Goal: Task Accomplishment & Management: Use online tool/utility

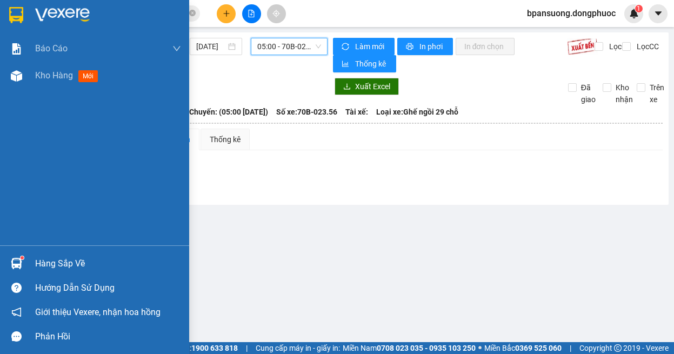
click at [19, 268] on img at bounding box center [16, 263] width 11 height 11
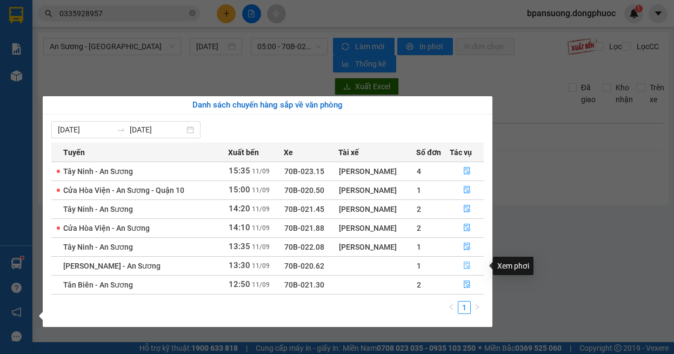
click at [469, 267] on icon "file-done" at bounding box center [467, 266] width 8 height 8
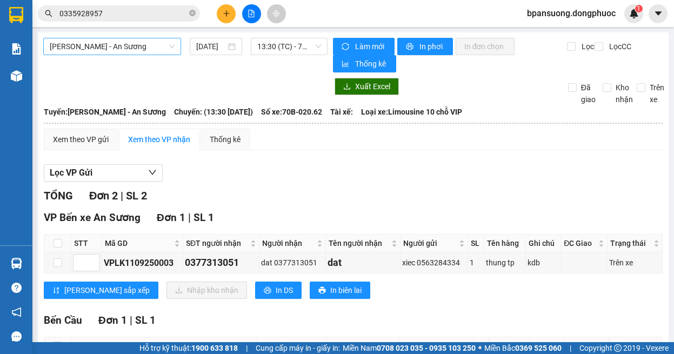
scroll to position [90, 0]
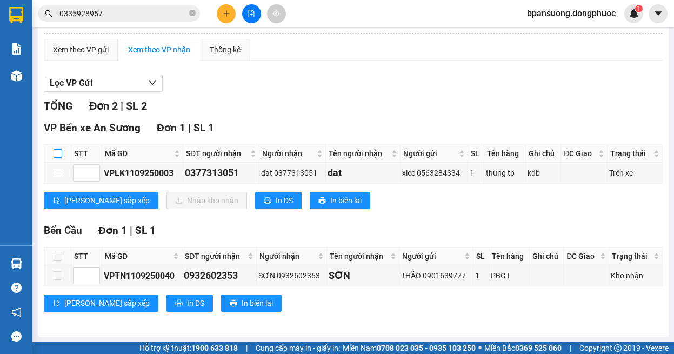
click at [55, 155] on input "checkbox" at bounding box center [58, 153] width 9 height 9
checkbox input "true"
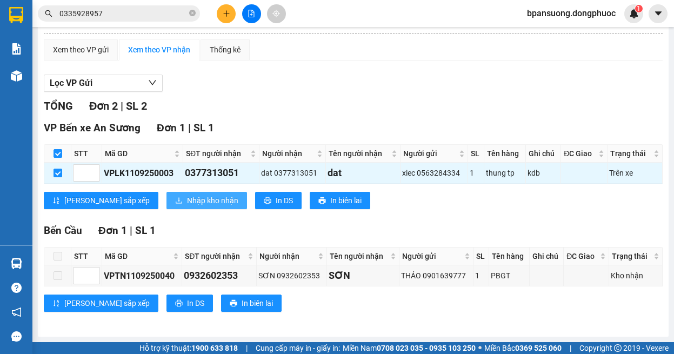
click at [187, 201] on span "Nhập kho nhận" at bounding box center [212, 201] width 51 height 12
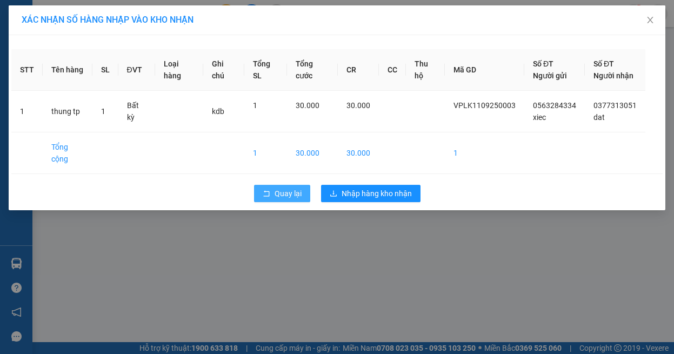
click at [268, 190] on icon "rollback" at bounding box center [267, 194] width 8 height 8
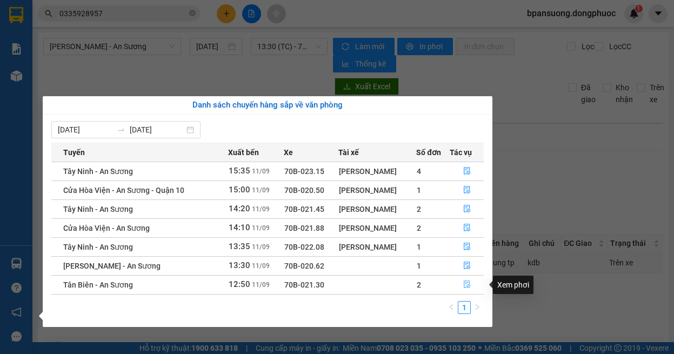
click at [462, 283] on button "button" at bounding box center [467, 284] width 34 height 17
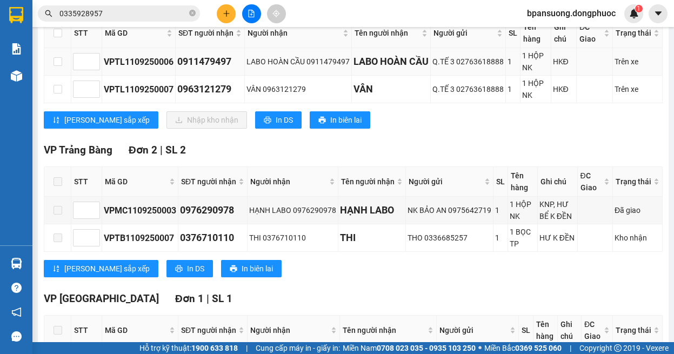
scroll to position [108, 0]
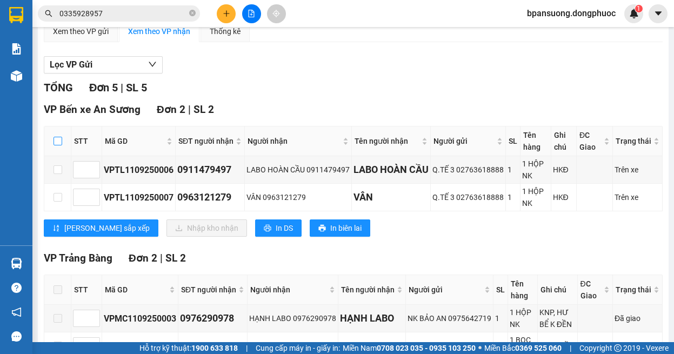
click at [58, 141] on input "checkbox" at bounding box center [58, 141] width 9 height 9
checkbox input "true"
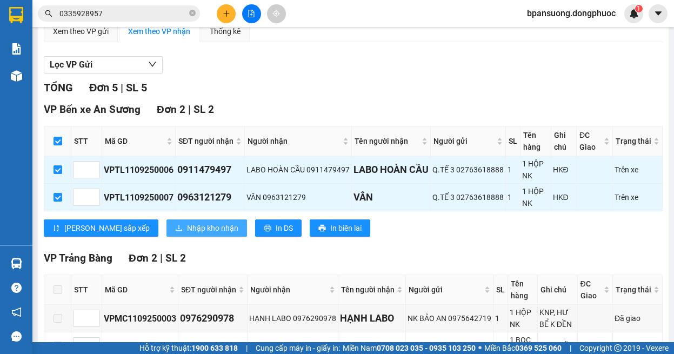
click at [187, 226] on span "Nhập kho nhận" at bounding box center [212, 228] width 51 height 12
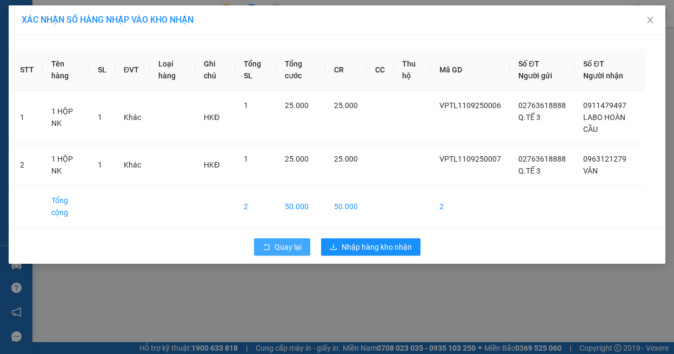
click at [275, 248] on span "Quay lại" at bounding box center [288, 247] width 27 height 12
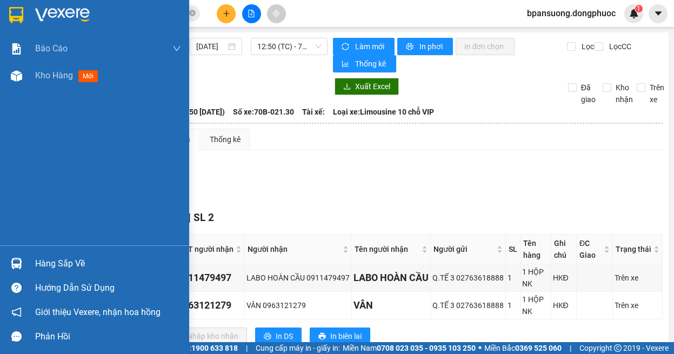
click at [25, 264] on div at bounding box center [16, 263] width 19 height 19
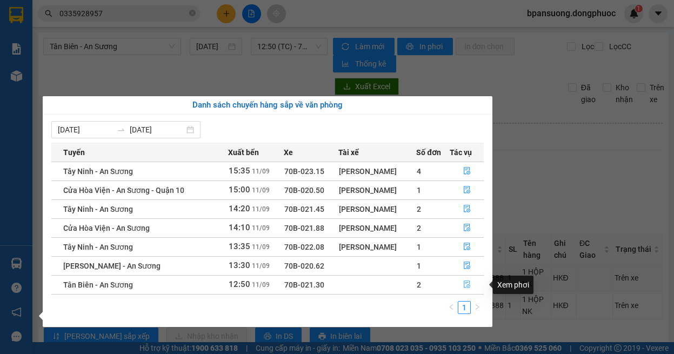
click at [465, 286] on icon "file-done" at bounding box center [467, 285] width 8 height 8
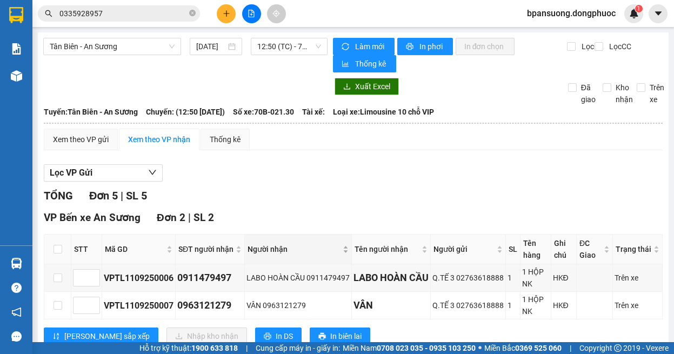
scroll to position [108, 0]
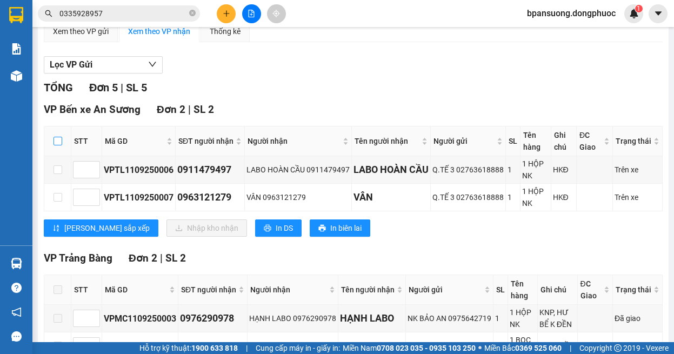
drag, startPoint x: 57, startPoint y: 142, endPoint x: 145, endPoint y: 216, distance: 114.8
click at [57, 143] on input "checkbox" at bounding box center [58, 141] width 9 height 9
checkbox input "true"
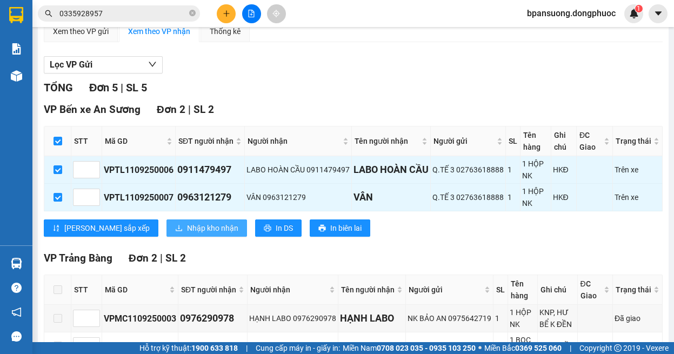
click at [187, 234] on span "Nhập kho nhận" at bounding box center [212, 228] width 51 height 12
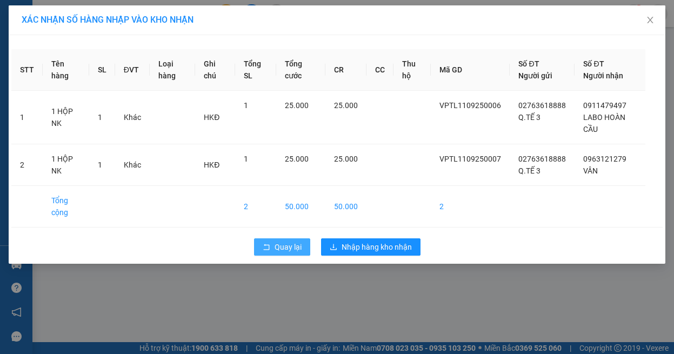
click at [275, 250] on span "Quay lại" at bounding box center [288, 247] width 27 height 12
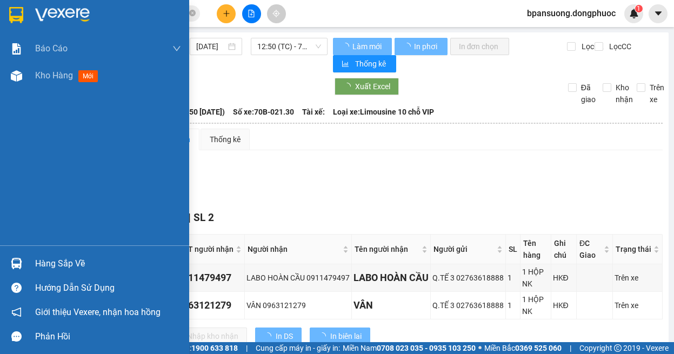
click at [32, 264] on div "Hàng sắp về" at bounding box center [94, 263] width 189 height 24
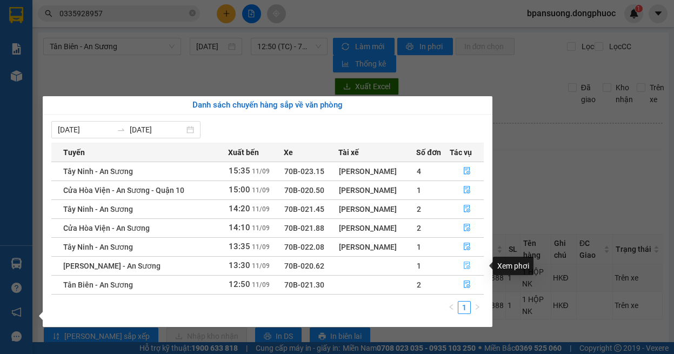
click at [472, 266] on button "button" at bounding box center [467, 265] width 34 height 17
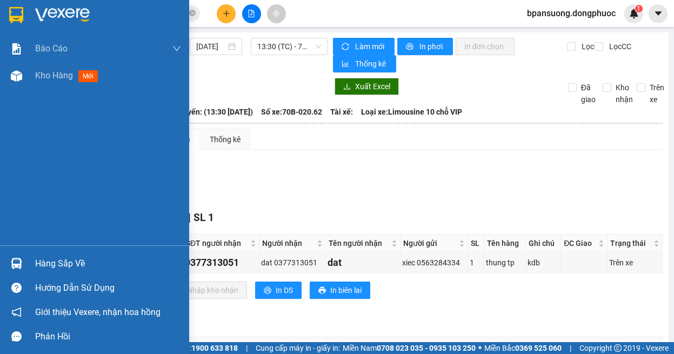
click at [21, 269] on img at bounding box center [16, 263] width 11 height 11
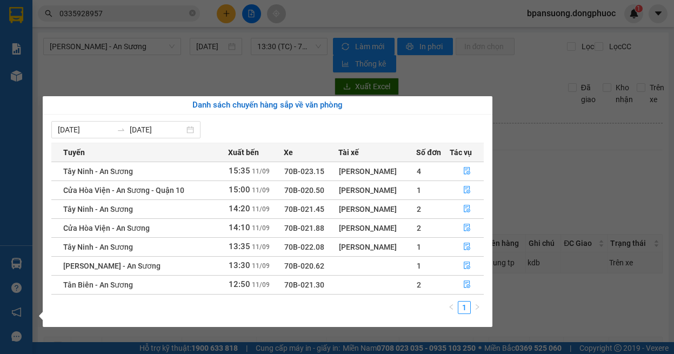
click at [555, 194] on section "Kết quả tìm kiếm ( 2 ) Bộ lọc Ngày tạo đơn gần nhất Mã ĐH Trạng thái Món hàng T…" at bounding box center [337, 177] width 674 height 354
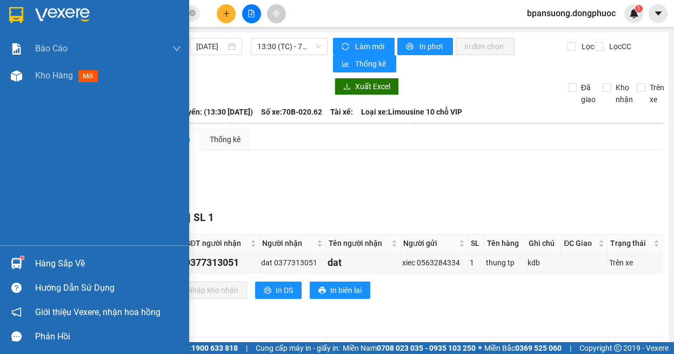
click at [19, 265] on img at bounding box center [16, 263] width 11 height 11
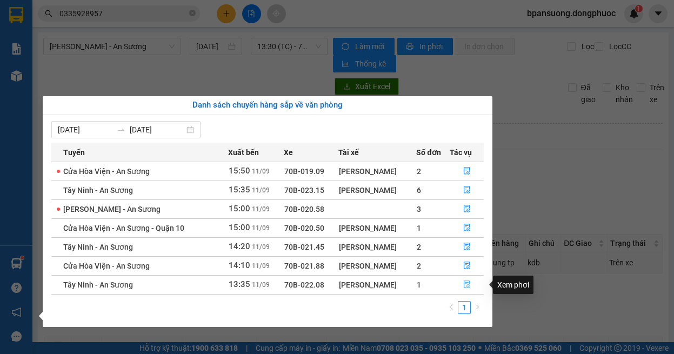
click at [476, 282] on button "button" at bounding box center [467, 284] width 34 height 17
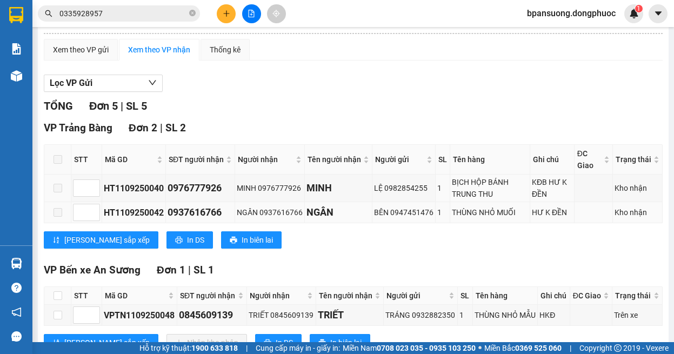
scroll to position [198, 0]
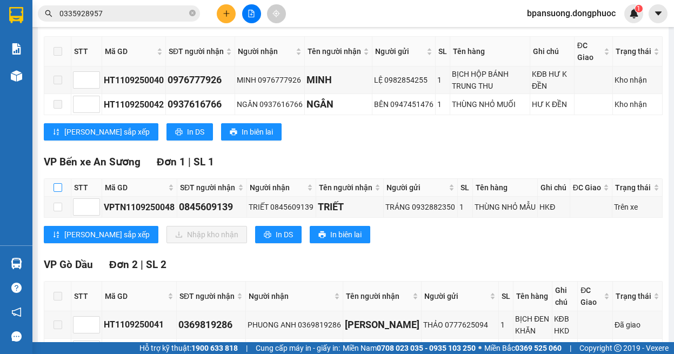
click at [57, 192] on input "checkbox" at bounding box center [58, 187] width 9 height 9
checkbox input "true"
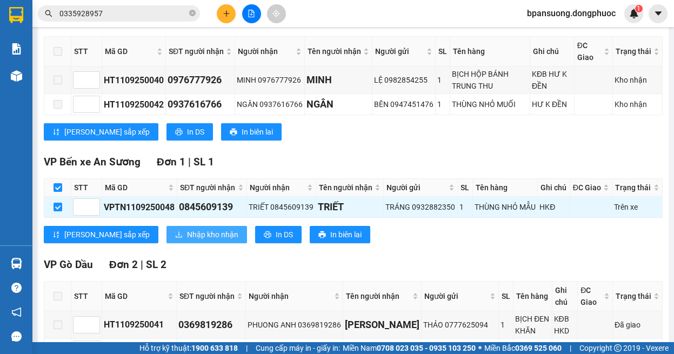
click at [187, 241] on span "Nhập kho nhận" at bounding box center [212, 235] width 51 height 12
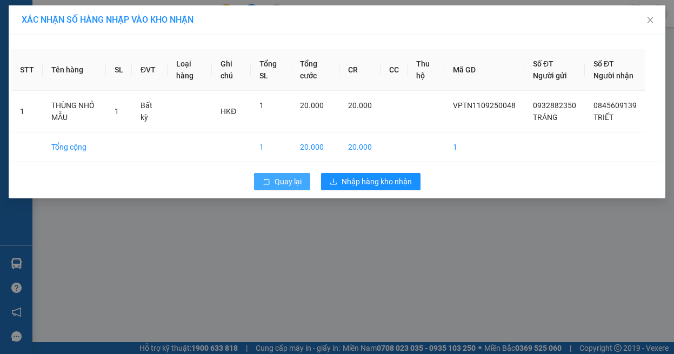
click at [289, 188] on span "Quay lại" at bounding box center [288, 182] width 27 height 12
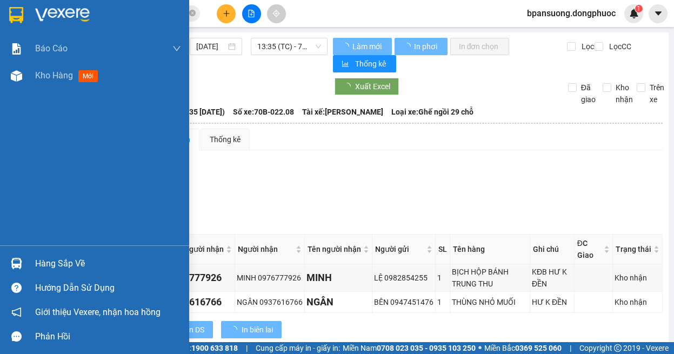
click at [22, 263] on img at bounding box center [16, 263] width 11 height 11
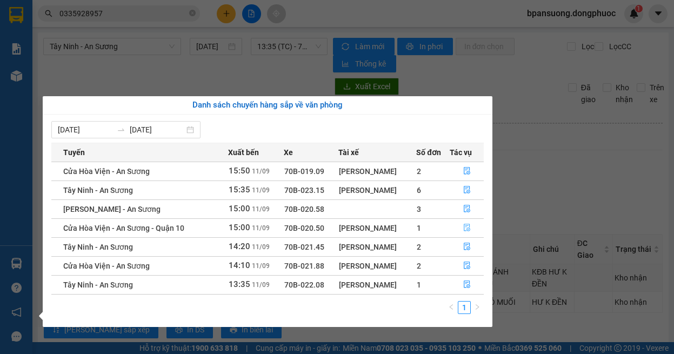
click at [465, 228] on icon "file-done" at bounding box center [467, 228] width 8 height 8
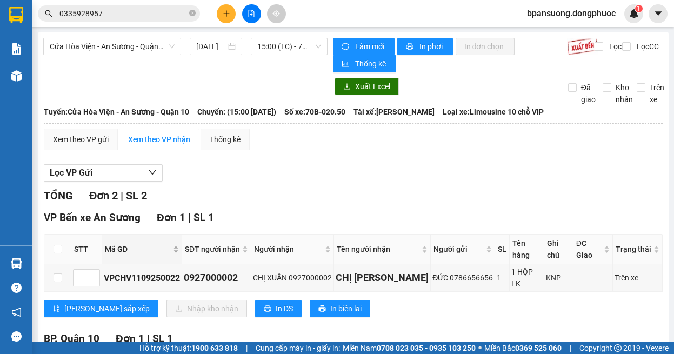
scroll to position [108, 0]
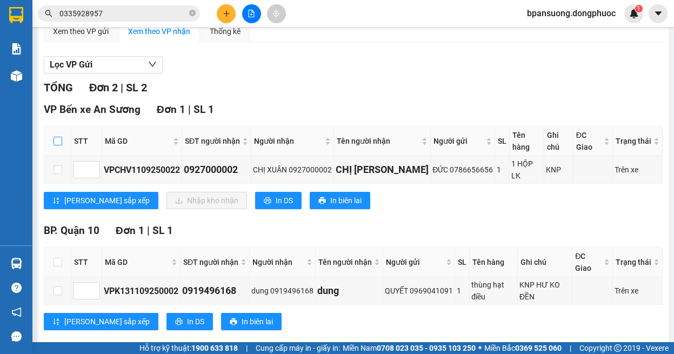
click at [54, 137] on input "checkbox" at bounding box center [58, 141] width 9 height 9
checkbox input "true"
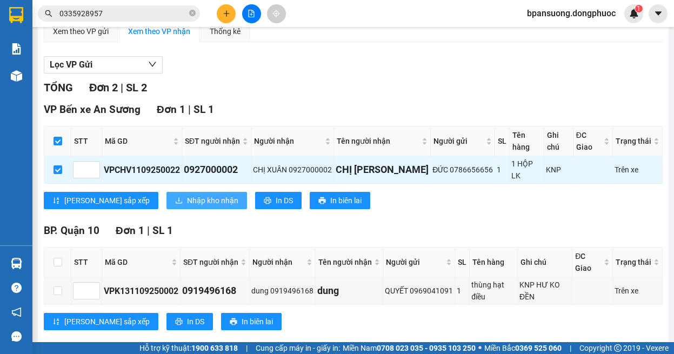
click at [187, 195] on span "Nhập kho nhận" at bounding box center [212, 201] width 51 height 12
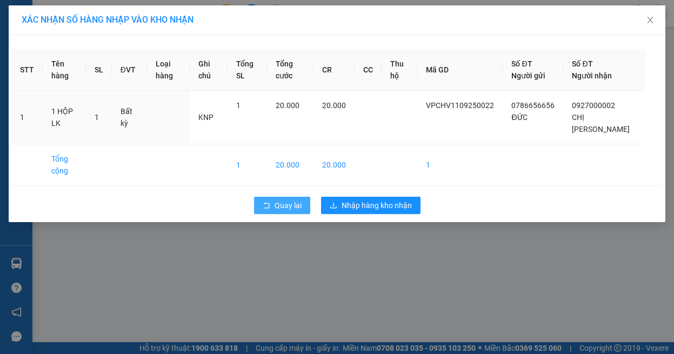
click at [280, 208] on span "Quay lại" at bounding box center [288, 205] width 27 height 12
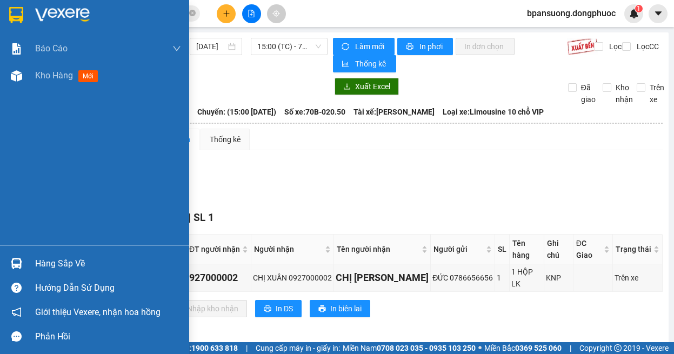
click at [22, 274] on div "Hàng sắp về" at bounding box center [94, 263] width 189 height 24
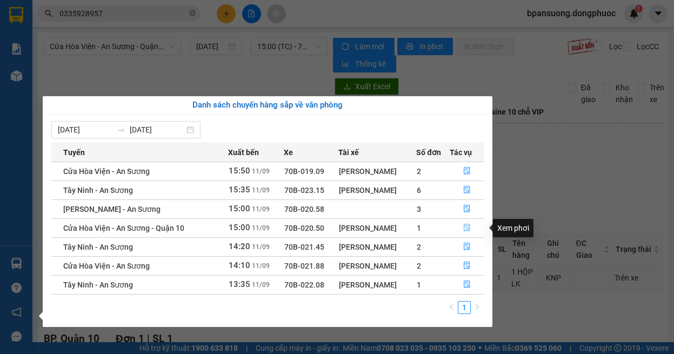
click at [465, 230] on icon "file-done" at bounding box center [467, 228] width 8 height 8
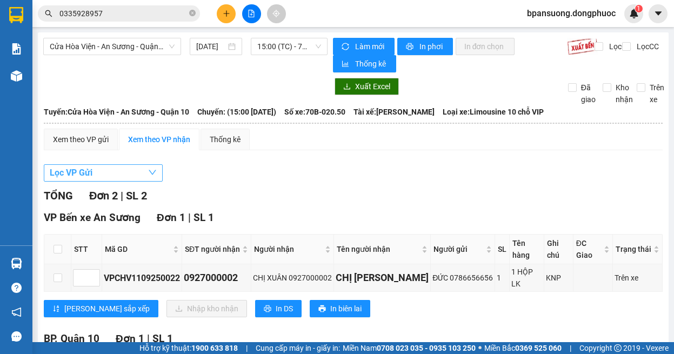
scroll to position [108, 0]
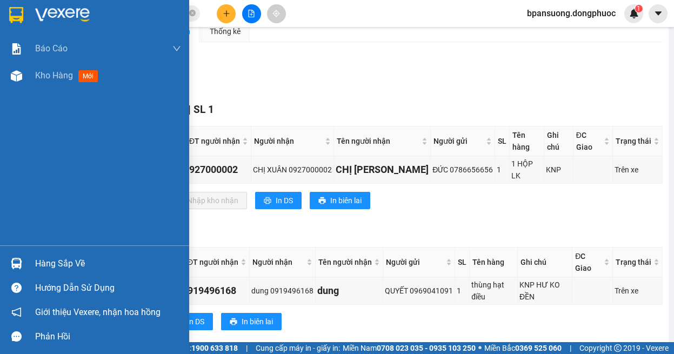
click at [14, 263] on img at bounding box center [16, 263] width 11 height 11
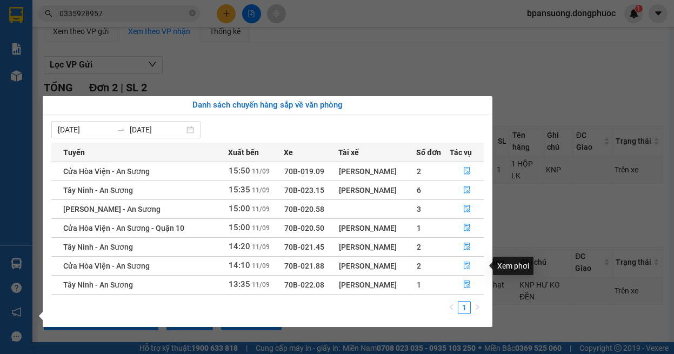
click at [472, 262] on button "button" at bounding box center [467, 265] width 34 height 17
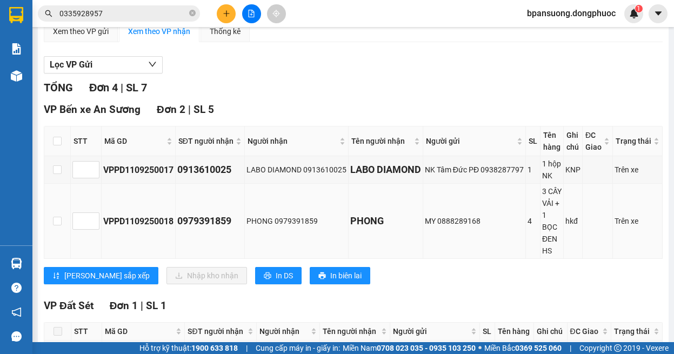
scroll to position [216, 0]
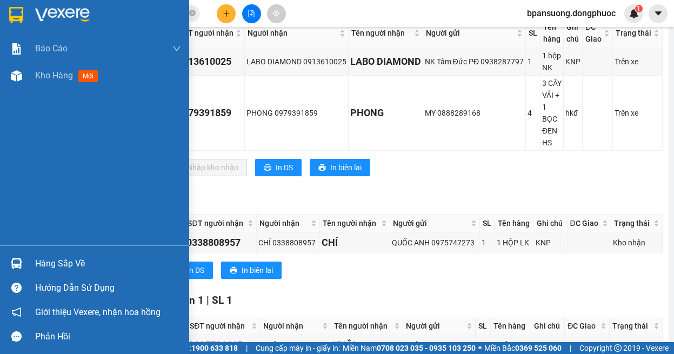
click at [18, 267] on img at bounding box center [16, 263] width 11 height 11
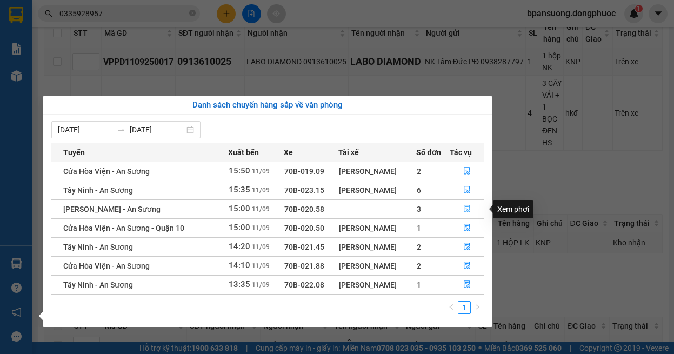
click at [462, 203] on button "button" at bounding box center [467, 209] width 34 height 17
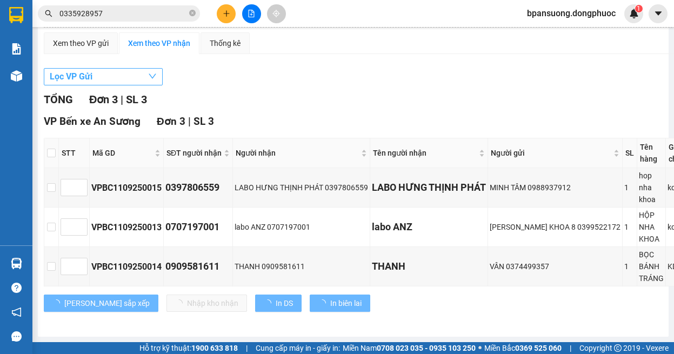
scroll to position [105, 0]
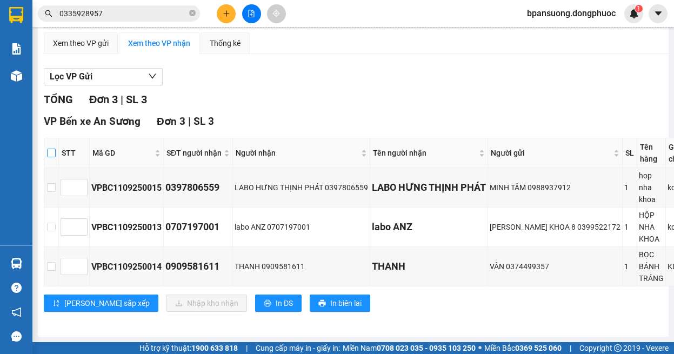
click at [53, 149] on input "checkbox" at bounding box center [51, 153] width 9 height 9
checkbox input "true"
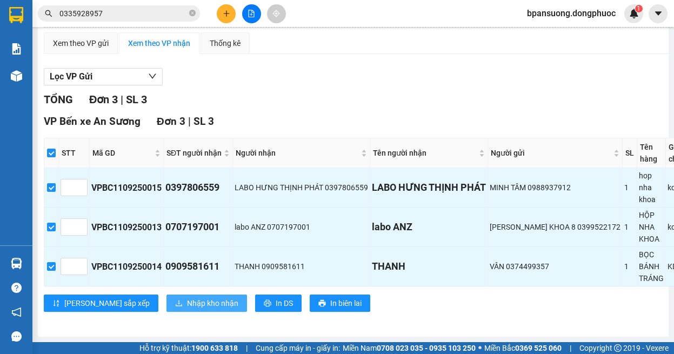
click at [187, 297] on span "Nhập kho nhận" at bounding box center [212, 303] width 51 height 12
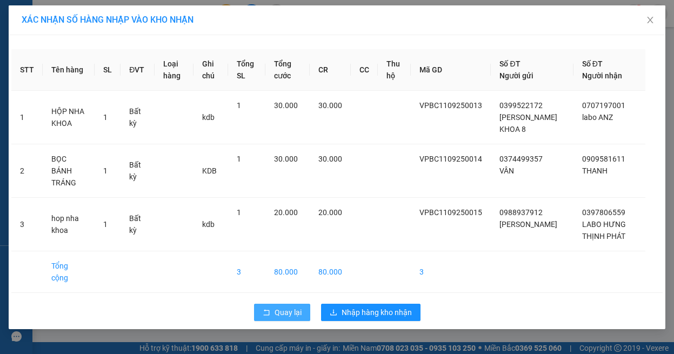
click at [294, 307] on span "Quay lại" at bounding box center [288, 313] width 27 height 12
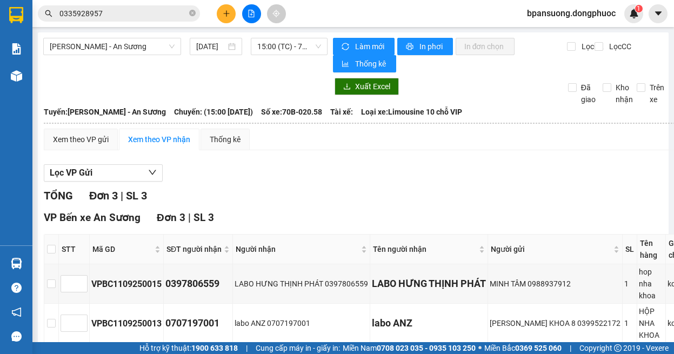
scroll to position [105, 0]
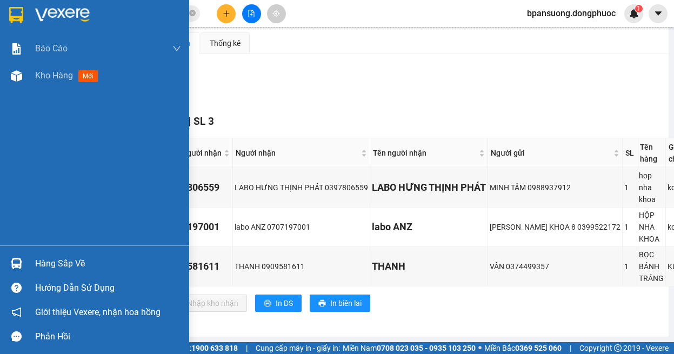
click at [20, 257] on div at bounding box center [16, 263] width 19 height 19
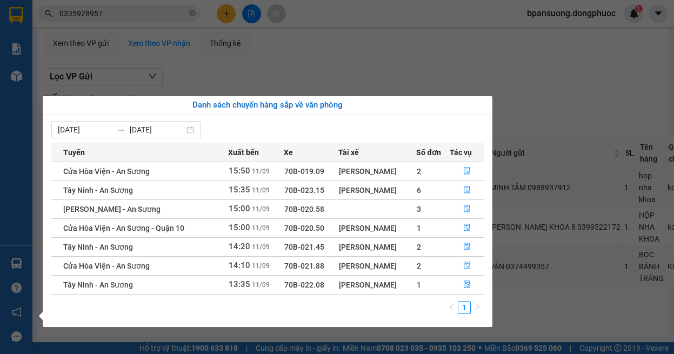
click at [465, 268] on icon "file-done" at bounding box center [467, 266] width 8 height 8
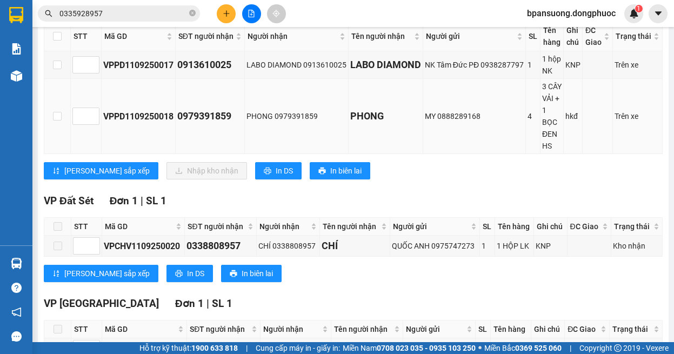
scroll to position [105, 0]
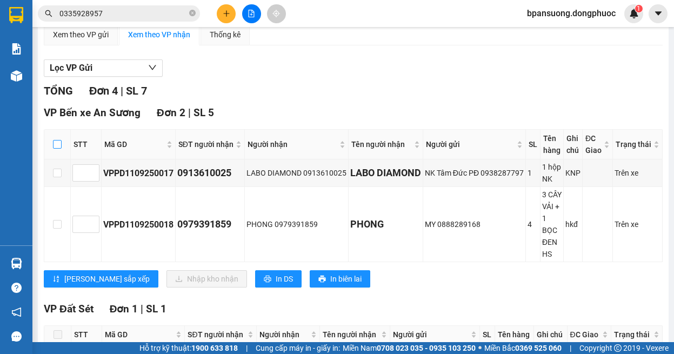
click at [53, 145] on input "checkbox" at bounding box center [57, 144] width 9 height 9
checkbox input "true"
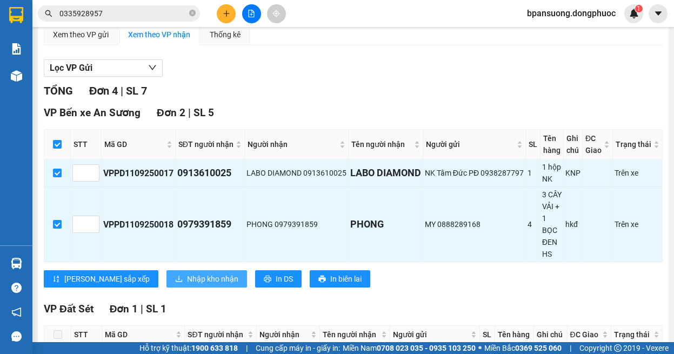
click at [187, 276] on span "Nhập kho nhận" at bounding box center [212, 279] width 51 height 12
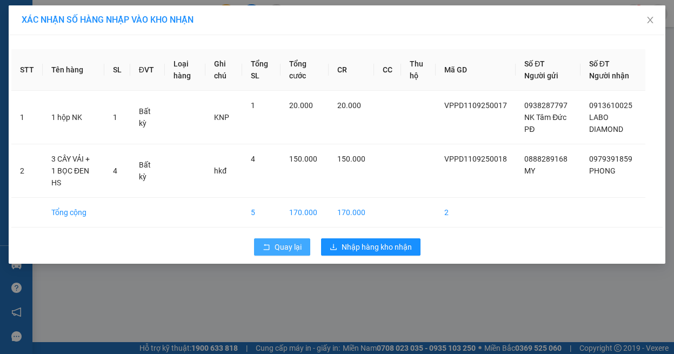
click at [277, 241] on span "Quay lại" at bounding box center [288, 247] width 27 height 12
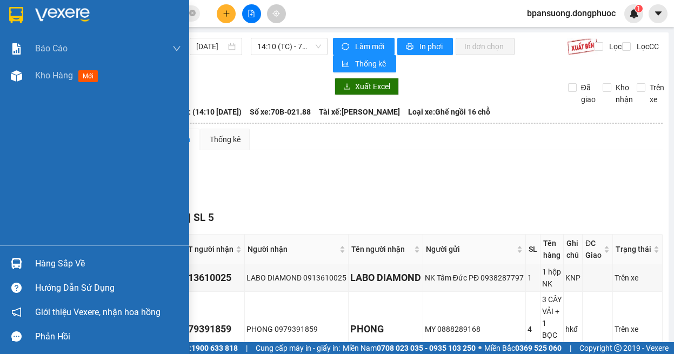
click at [10, 261] on div at bounding box center [16, 263] width 19 height 19
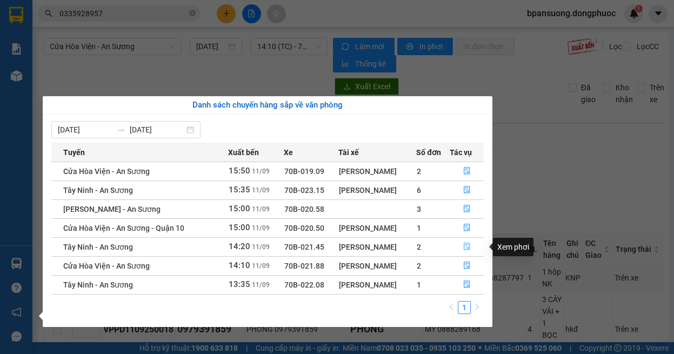
drag, startPoint x: 463, startPoint y: 241, endPoint x: 456, endPoint y: 203, distance: 38.5
click at [464, 244] on button "button" at bounding box center [467, 246] width 34 height 17
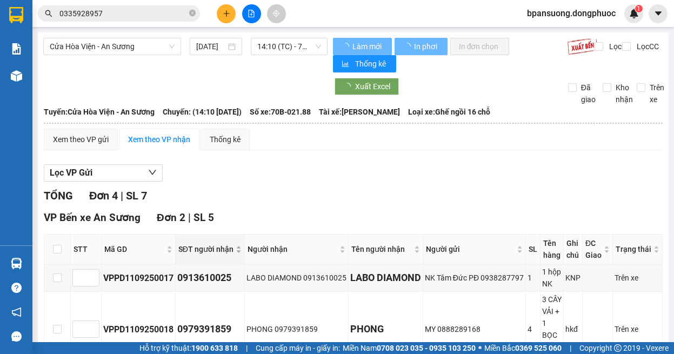
scroll to position [108, 0]
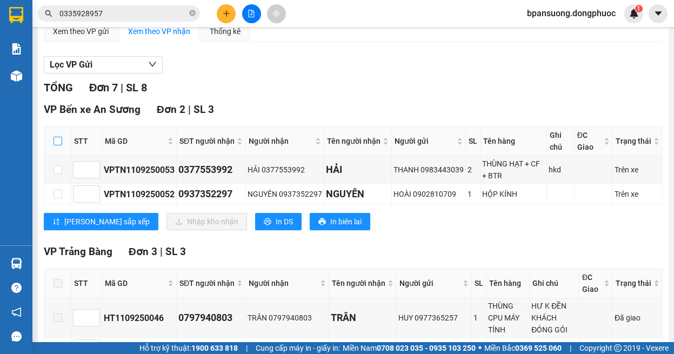
click at [55, 143] on input "checkbox" at bounding box center [58, 141] width 9 height 9
checkbox input "true"
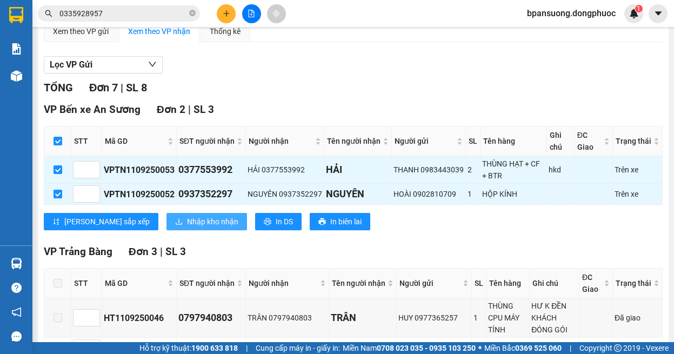
click at [167, 214] on button "Nhập kho nhận" at bounding box center [207, 221] width 81 height 17
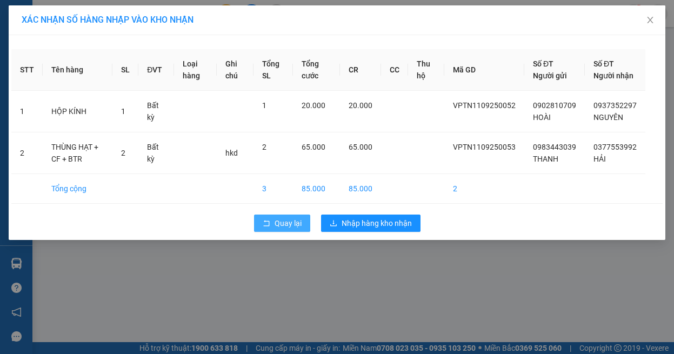
click at [276, 229] on span "Quay lại" at bounding box center [288, 223] width 27 height 12
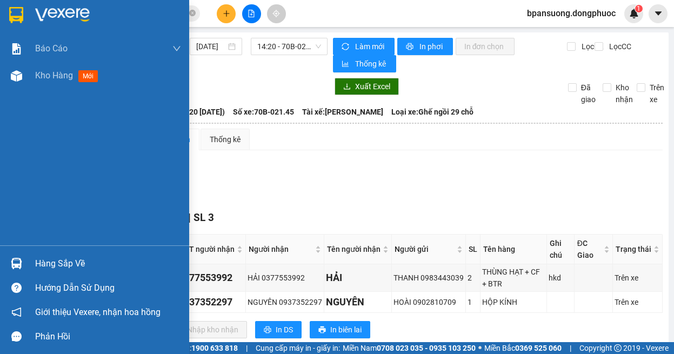
click at [5, 261] on div "Hàng sắp về" at bounding box center [94, 263] width 189 height 24
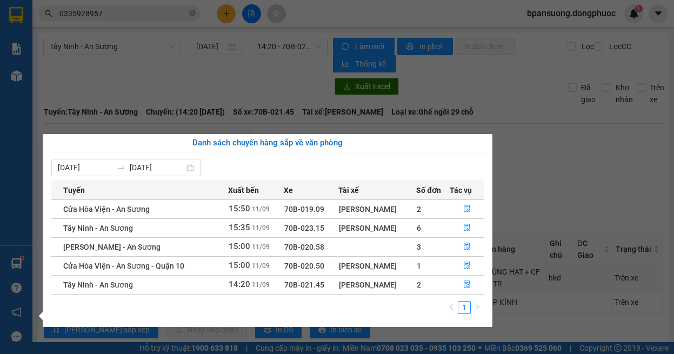
click at [569, 159] on section "Kết quả tìm kiếm ( 2 ) Bộ lọc Ngày tạo đơn gần nhất Mã ĐH Trạng thái Món hàng T…" at bounding box center [337, 177] width 674 height 354
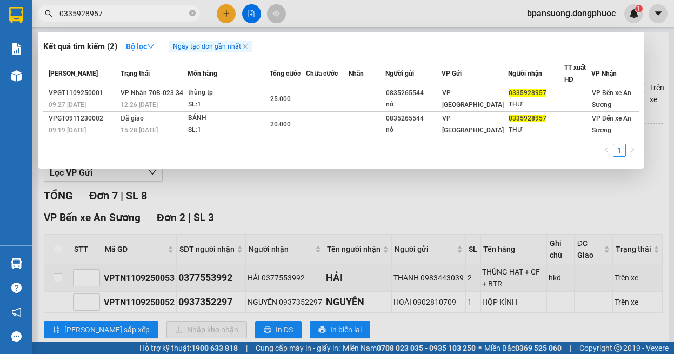
click at [112, 11] on input "0335928957" at bounding box center [123, 14] width 128 height 12
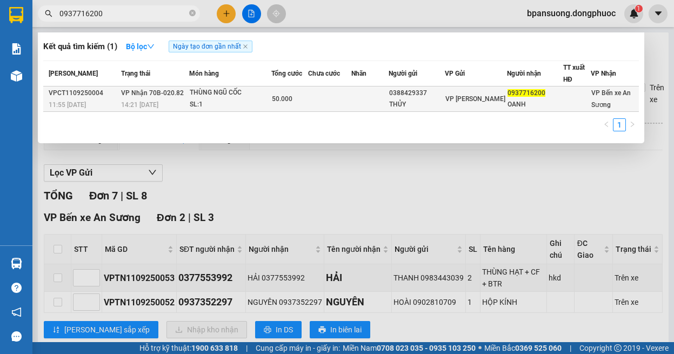
type input "0937716200"
click at [251, 103] on div "SL: 1" at bounding box center [230, 105] width 81 height 12
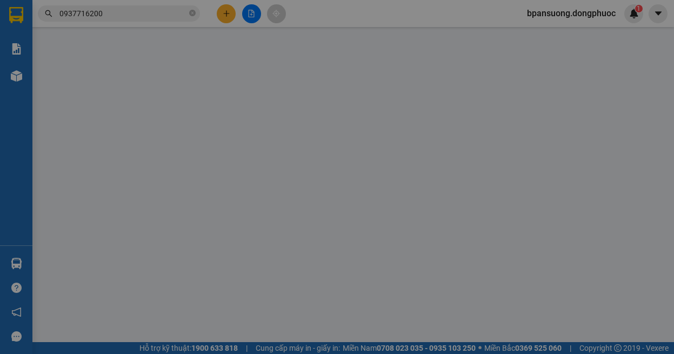
type input "0388429337"
type input "THỦY"
type input "0937716200"
type input "OANH"
type input "50.000"
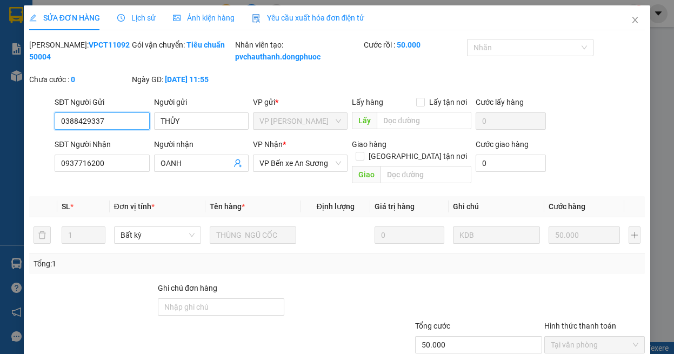
scroll to position [72, 0]
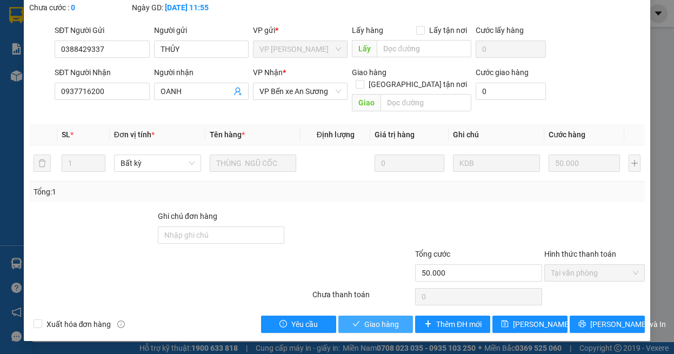
click at [378, 321] on span "Giao hàng" at bounding box center [381, 324] width 35 height 12
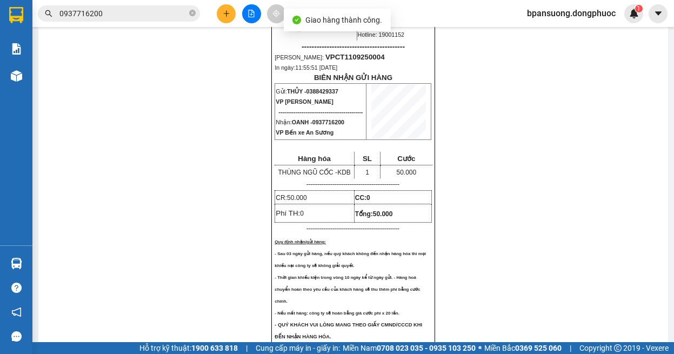
scroll to position [649, 0]
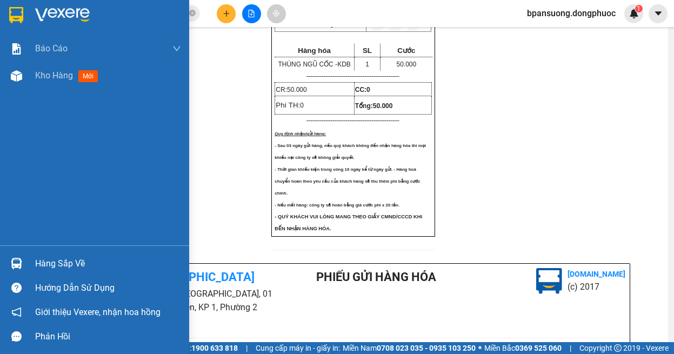
click at [35, 274] on div "Hàng sắp về" at bounding box center [94, 263] width 189 height 24
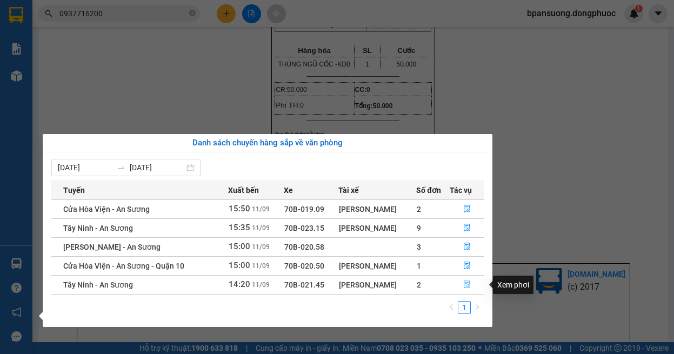
click at [463, 282] on icon "file-done" at bounding box center [467, 285] width 8 height 8
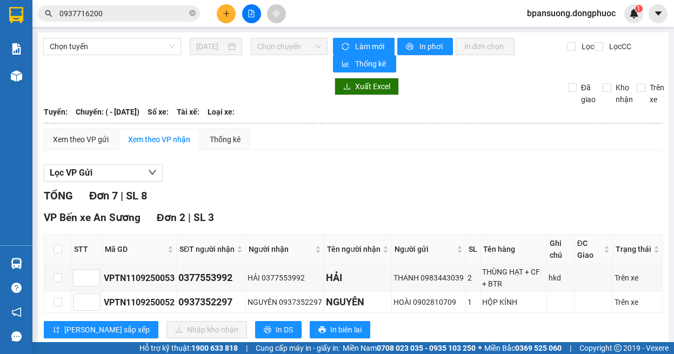
scroll to position [108, 0]
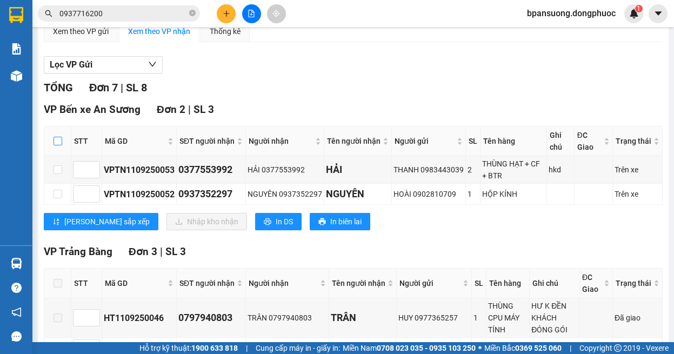
click at [57, 144] on input "checkbox" at bounding box center [58, 141] width 9 height 9
checkbox input "true"
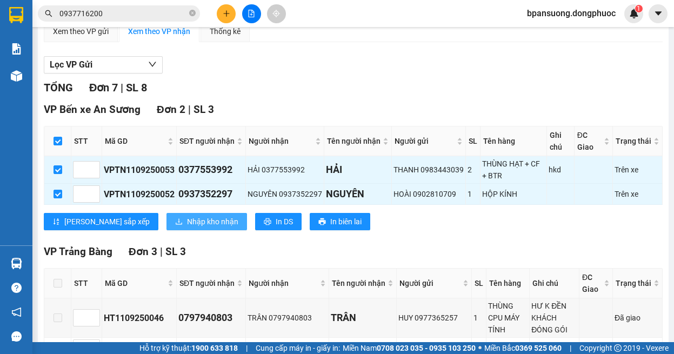
click at [187, 223] on span "Nhập kho nhận" at bounding box center [212, 222] width 51 height 12
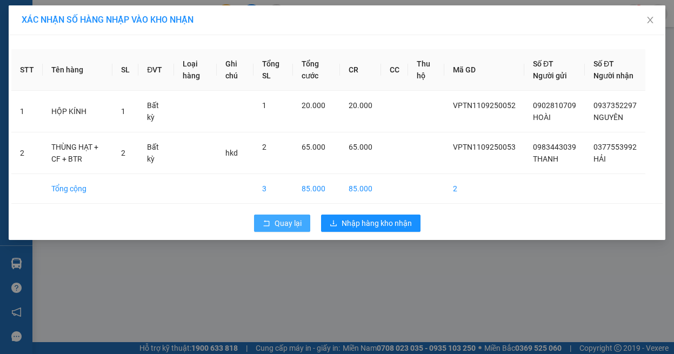
click at [287, 229] on span "Quay lại" at bounding box center [288, 223] width 27 height 12
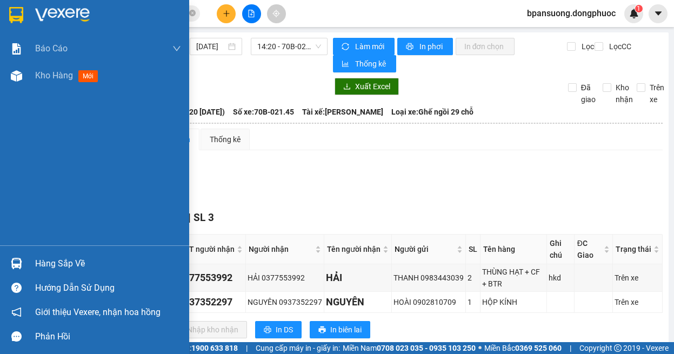
click at [14, 261] on img at bounding box center [16, 263] width 11 height 11
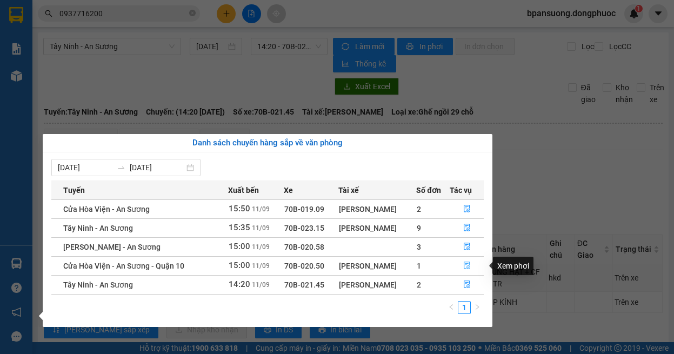
click at [463, 263] on icon "file-done" at bounding box center [467, 266] width 8 height 8
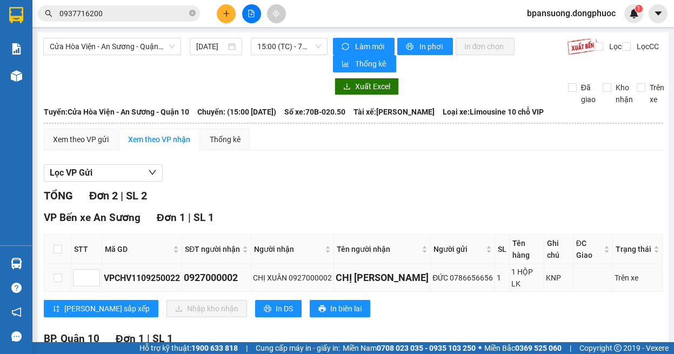
scroll to position [108, 0]
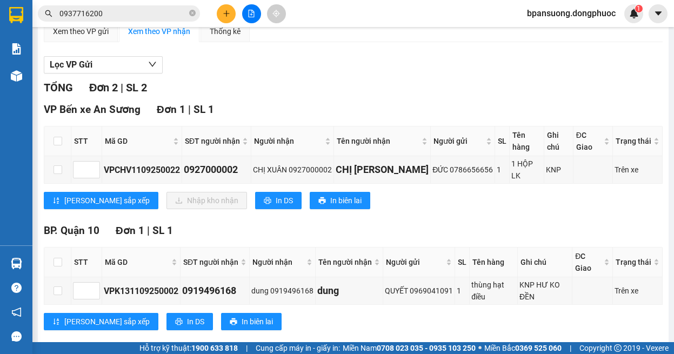
click at [52, 136] on th at bounding box center [57, 142] width 27 height 30
click at [57, 137] on input "checkbox" at bounding box center [58, 141] width 9 height 9
checkbox input "true"
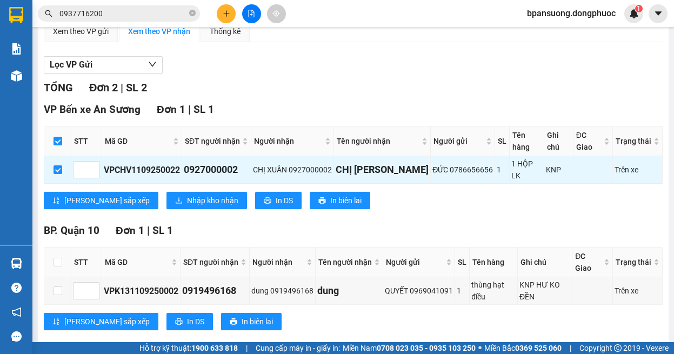
click at [171, 192] on div "VP Bến xe An Sương Đơn 1 | SL 1 STT Mã GD SĐT người nhận Người nhận Tên người n…" at bounding box center [353, 160] width 619 height 116
click at [187, 195] on span "Nhập kho nhận" at bounding box center [212, 201] width 51 height 12
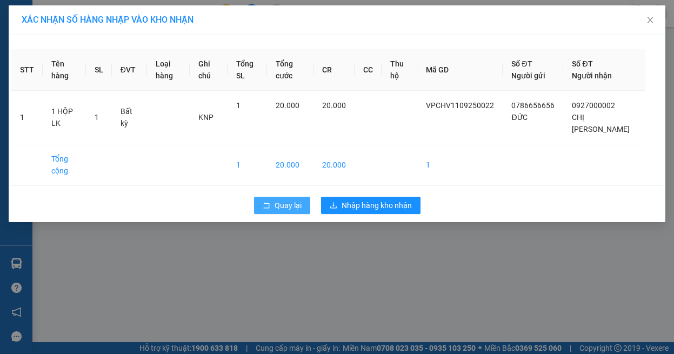
click at [292, 207] on span "Quay lại" at bounding box center [288, 205] width 27 height 12
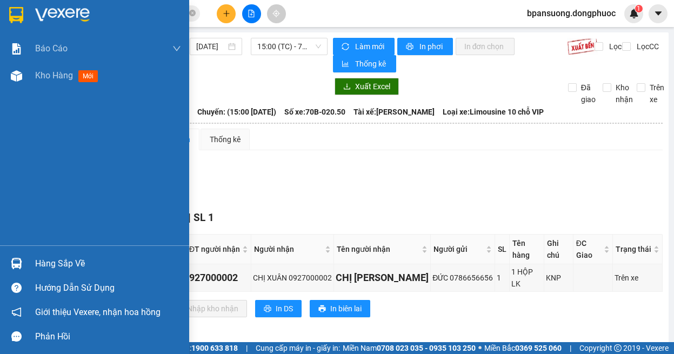
click at [27, 265] on div "Hàng sắp về" at bounding box center [94, 263] width 189 height 24
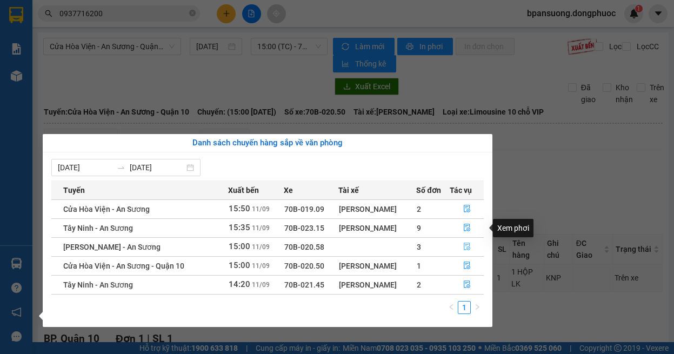
click at [468, 244] on icon "file-done" at bounding box center [467, 247] width 8 height 8
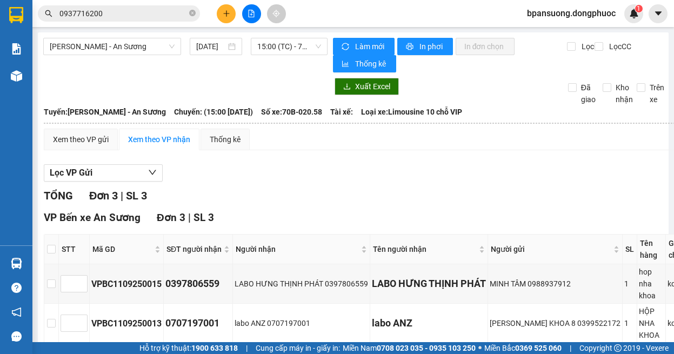
scroll to position [105, 0]
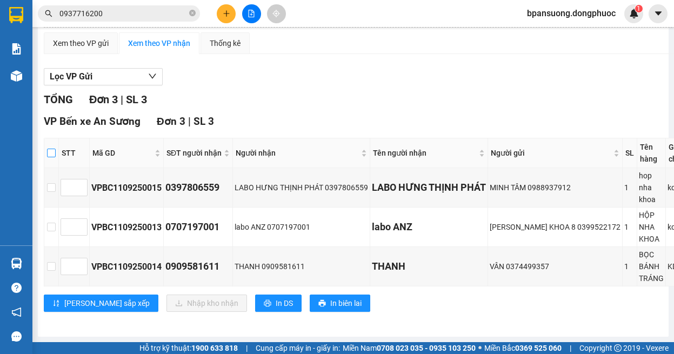
click at [50, 147] on label at bounding box center [51, 153] width 9 height 12
click at [50, 149] on input "checkbox" at bounding box center [51, 153] width 9 height 9
checkbox input "true"
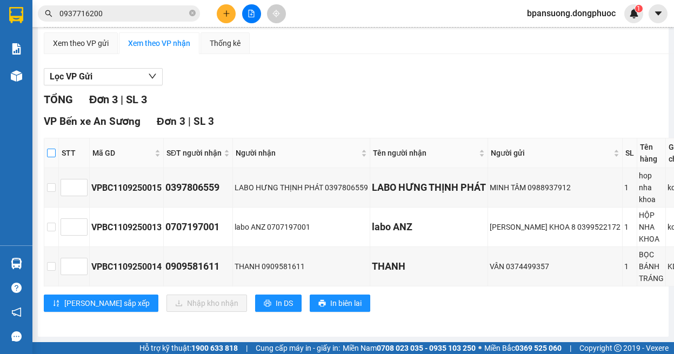
checkbox input "true"
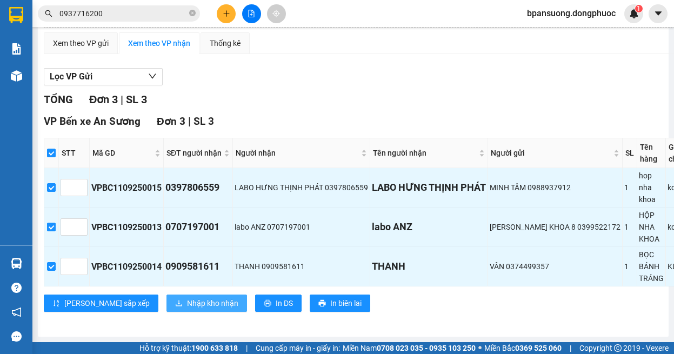
click at [187, 297] on span "Nhập kho nhận" at bounding box center [212, 303] width 51 height 12
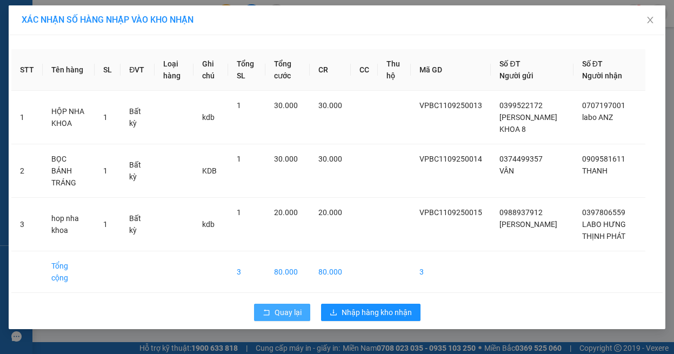
click at [281, 307] on span "Quay lại" at bounding box center [288, 313] width 27 height 12
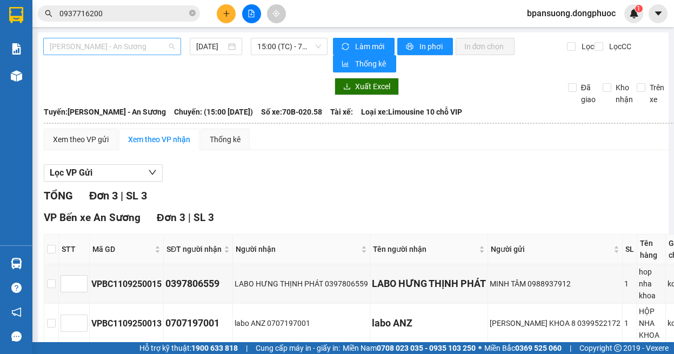
click at [147, 39] on span "Châu Thành - An Sương" at bounding box center [112, 46] width 125 height 16
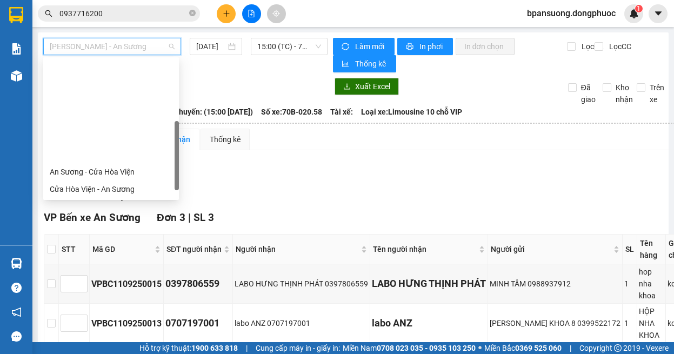
scroll to position [121, 0]
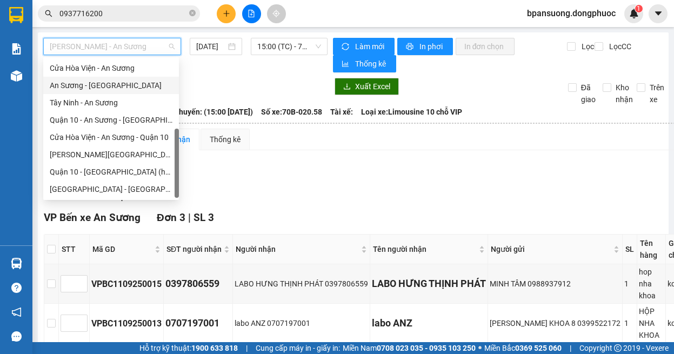
click at [99, 87] on div "An Sương - Tây Ninh" at bounding box center [111, 85] width 123 height 12
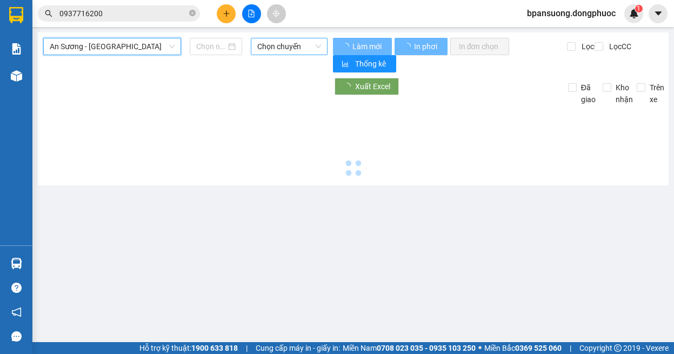
type input "11/09/2025"
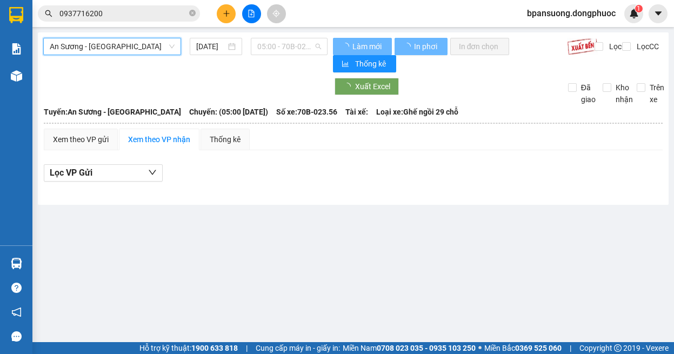
drag, startPoint x: 283, startPoint y: 44, endPoint x: 302, endPoint y: 95, distance: 54.7
click at [283, 46] on span "05:00 - 70B-023.56" at bounding box center [289, 46] width 64 height 16
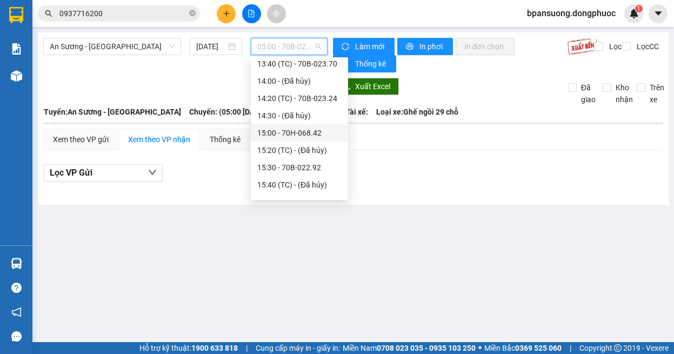
scroll to position [528, 0]
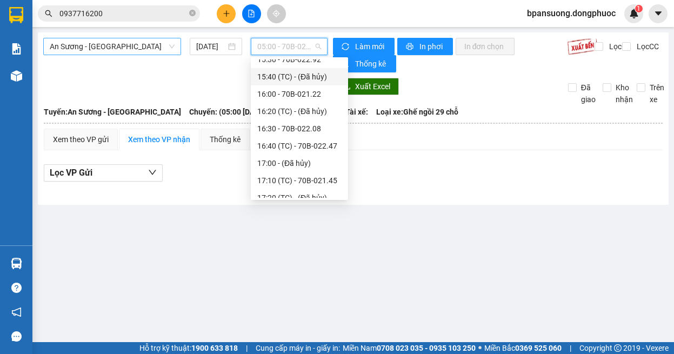
click at [129, 45] on span "An Sương - Tây Ninh" at bounding box center [112, 46] width 125 height 16
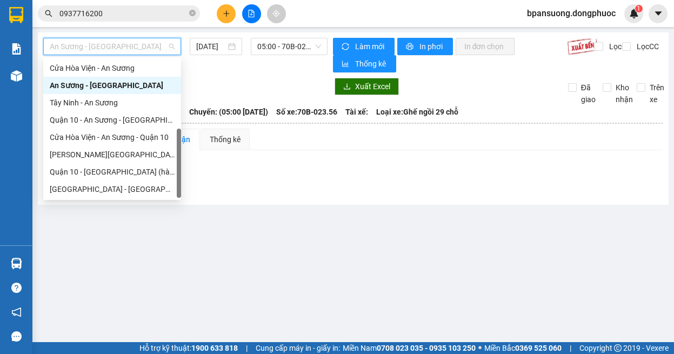
click at [96, 88] on div "An Sương - Tây Ninh" at bounding box center [112, 85] width 125 height 12
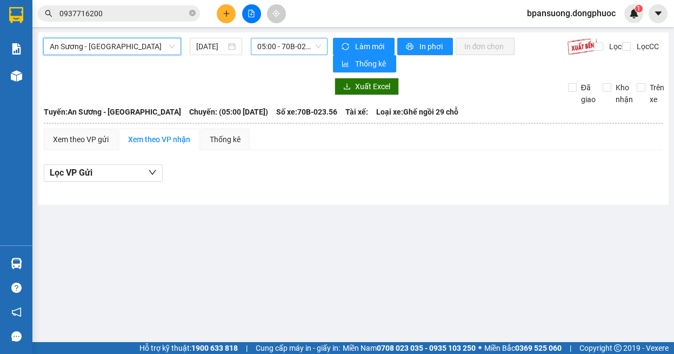
click at [290, 48] on span "05:00 - 70B-023.56" at bounding box center [289, 46] width 64 height 16
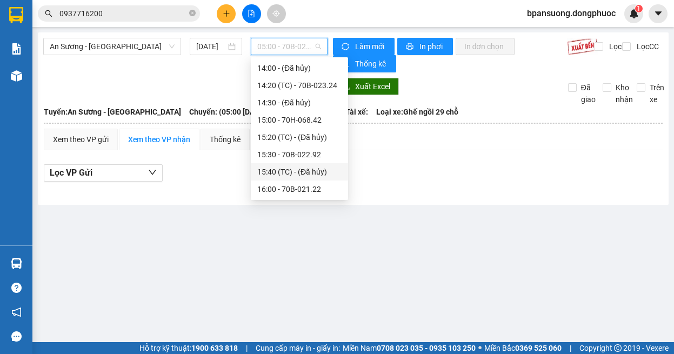
scroll to position [541, 0]
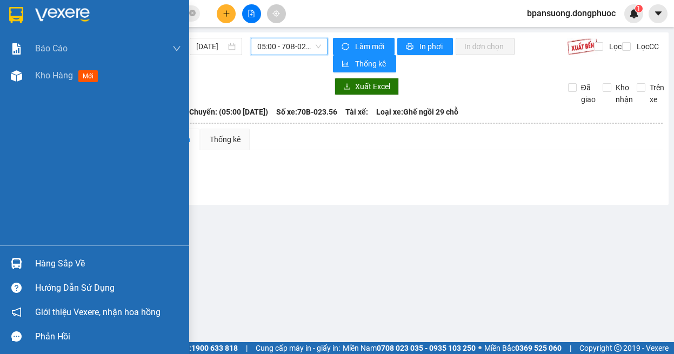
click at [18, 260] on img at bounding box center [16, 263] width 11 height 11
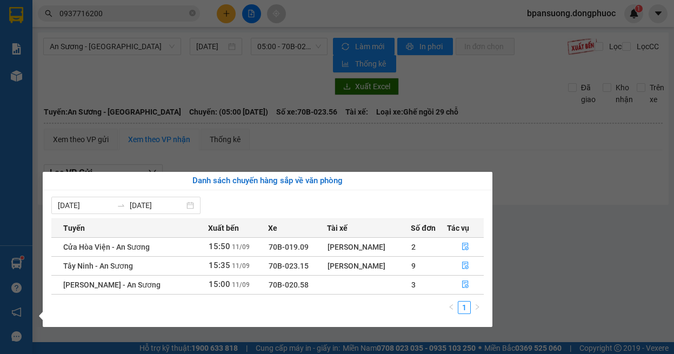
click at [580, 235] on section "Kết quả tìm kiếm ( 1 ) Bộ lọc Ngày tạo đơn gần nhất Mã ĐH Trạng thái Món hàng T…" at bounding box center [337, 177] width 674 height 354
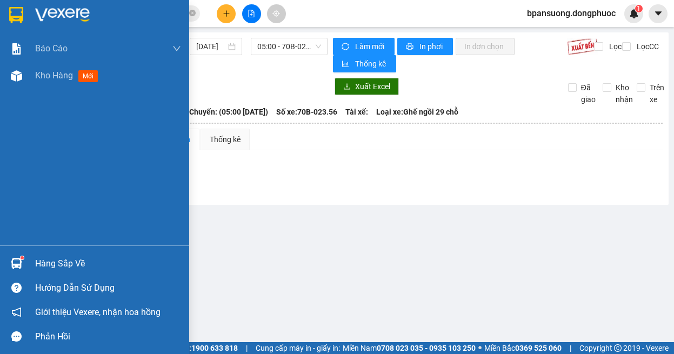
click at [18, 263] on img at bounding box center [16, 263] width 11 height 11
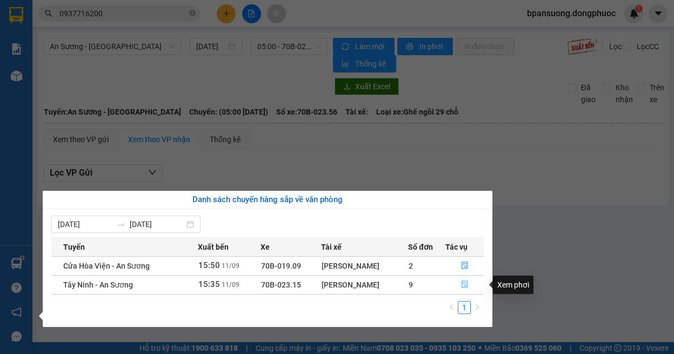
click at [465, 285] on icon "file-done" at bounding box center [465, 285] width 6 height 8
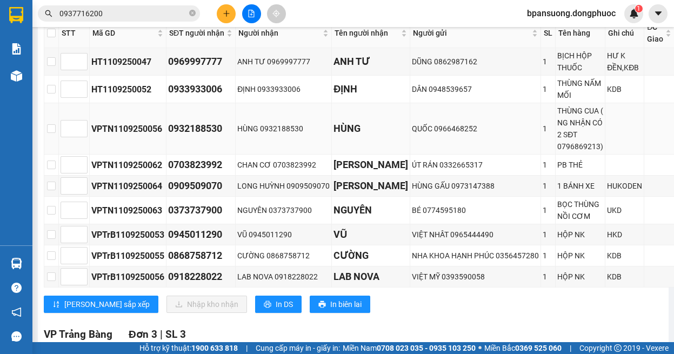
scroll to position [108, 0]
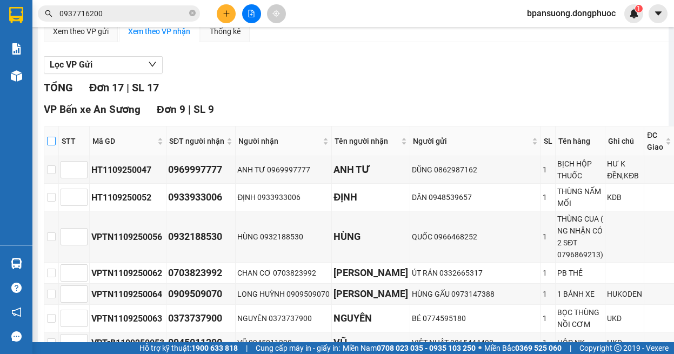
click at [53, 141] on input "checkbox" at bounding box center [51, 141] width 9 height 9
checkbox input "true"
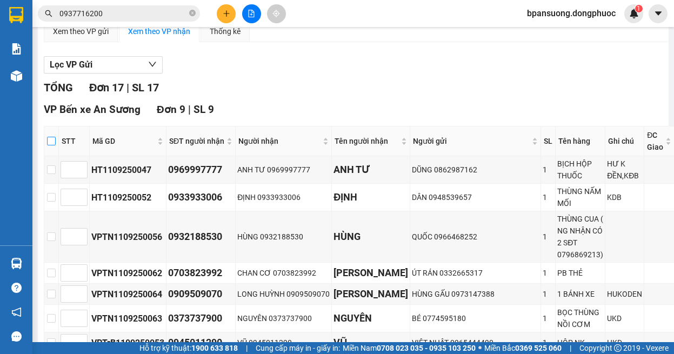
checkbox input "true"
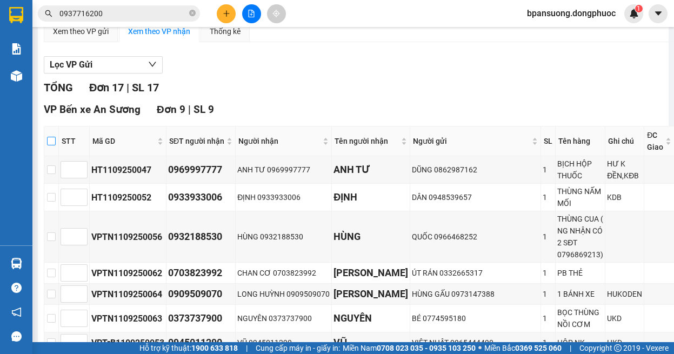
checkbox input "true"
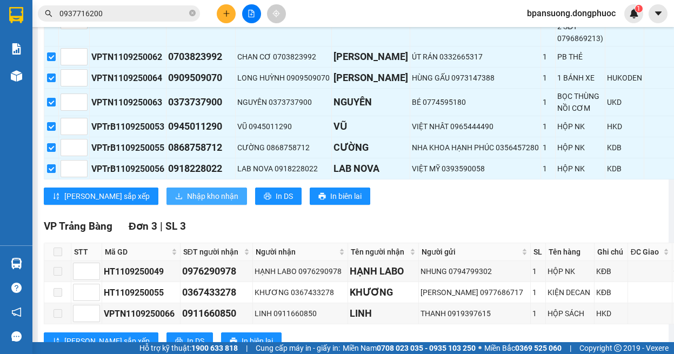
scroll to position [216, 0]
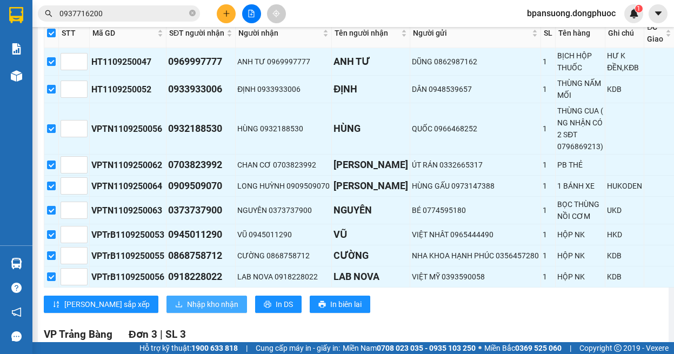
click at [155, 191] on div "VPTN1109250064" at bounding box center [127, 186] width 73 height 14
click at [187, 304] on span "Nhập kho nhận" at bounding box center [212, 304] width 51 height 12
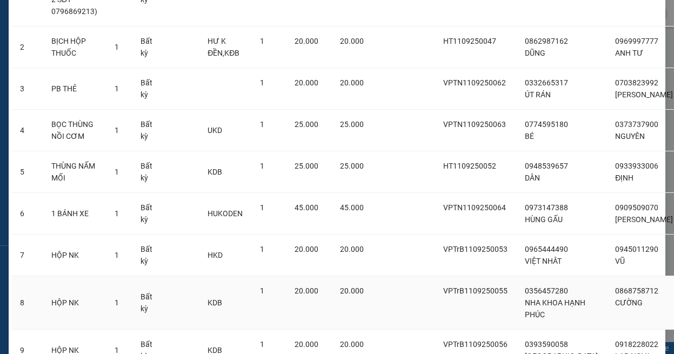
scroll to position [238, 0]
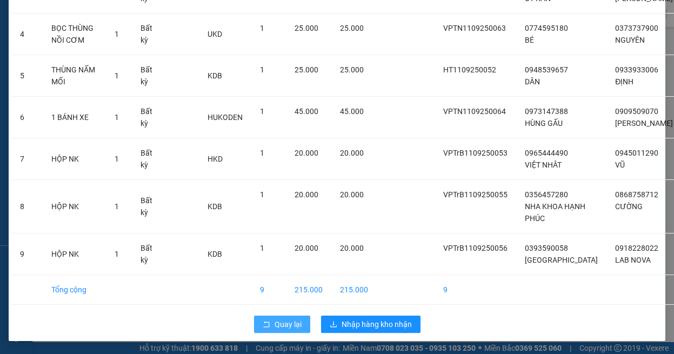
click at [275, 328] on span "Quay lại" at bounding box center [288, 324] width 27 height 12
